Goal: Book appointment/travel/reservation

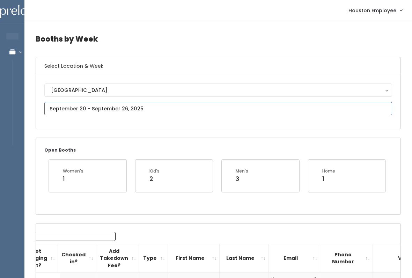
click at [195, 111] on input "text" at bounding box center [218, 108] width 348 height 13
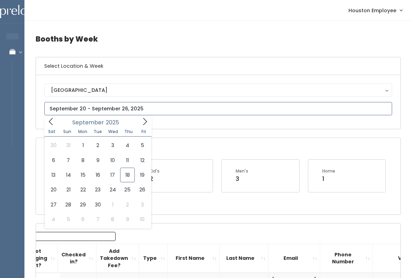
type input "September 27 to October 3"
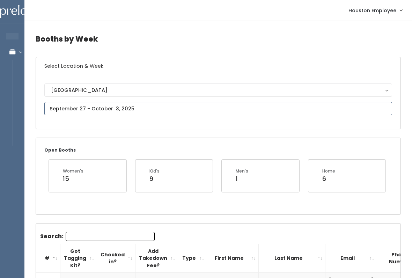
click at [158, 109] on input "text" at bounding box center [218, 108] width 348 height 13
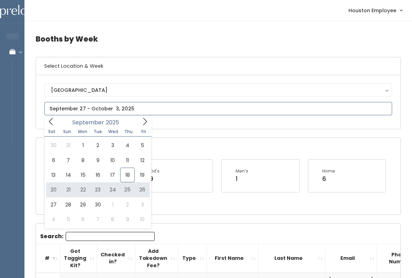
type input "September 20 to September 26"
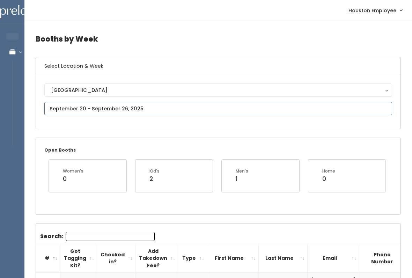
click at [284, 111] on input "text" at bounding box center [218, 108] width 348 height 13
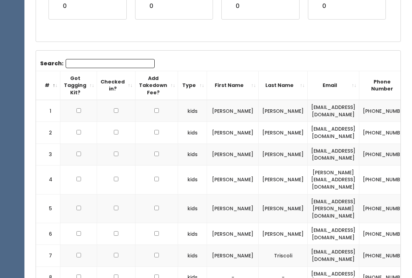
click at [117, 67] on input "Search:" at bounding box center [110, 63] width 89 height 9
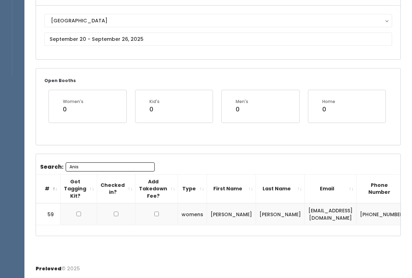
scroll to position [68, 0]
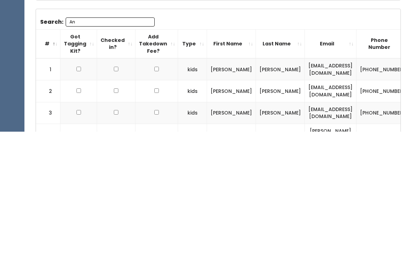
type input "A"
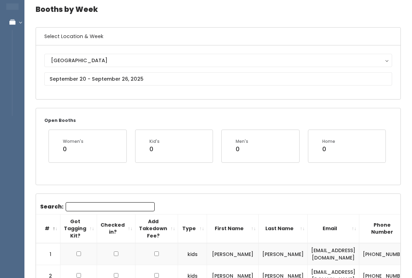
scroll to position [0, 0]
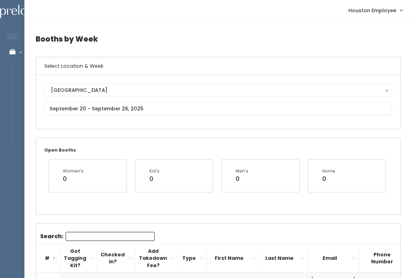
click at [270, 37] on h4 "Booths by Week" at bounding box center [218, 38] width 365 height 19
